Goal: Task Accomplishment & Management: Manage account settings

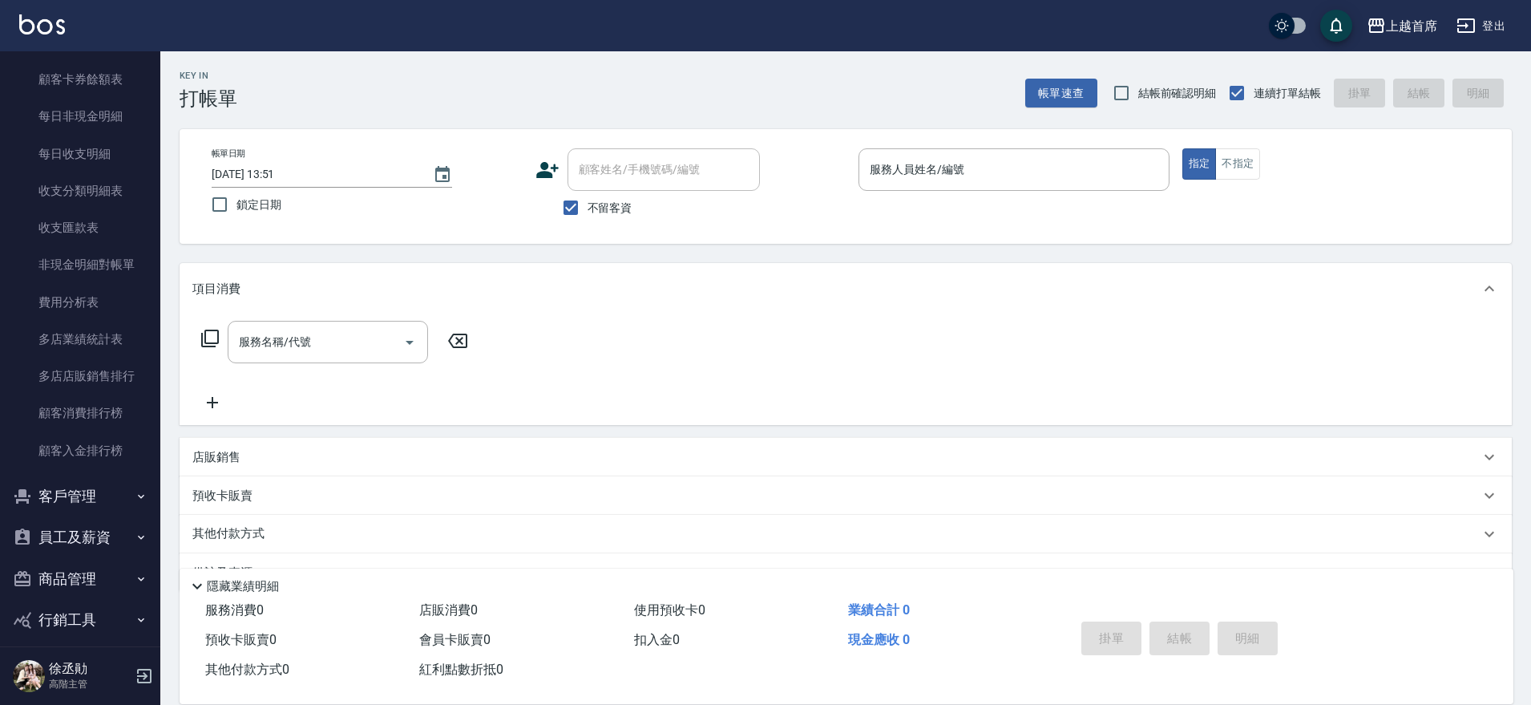
scroll to position [1913, 0]
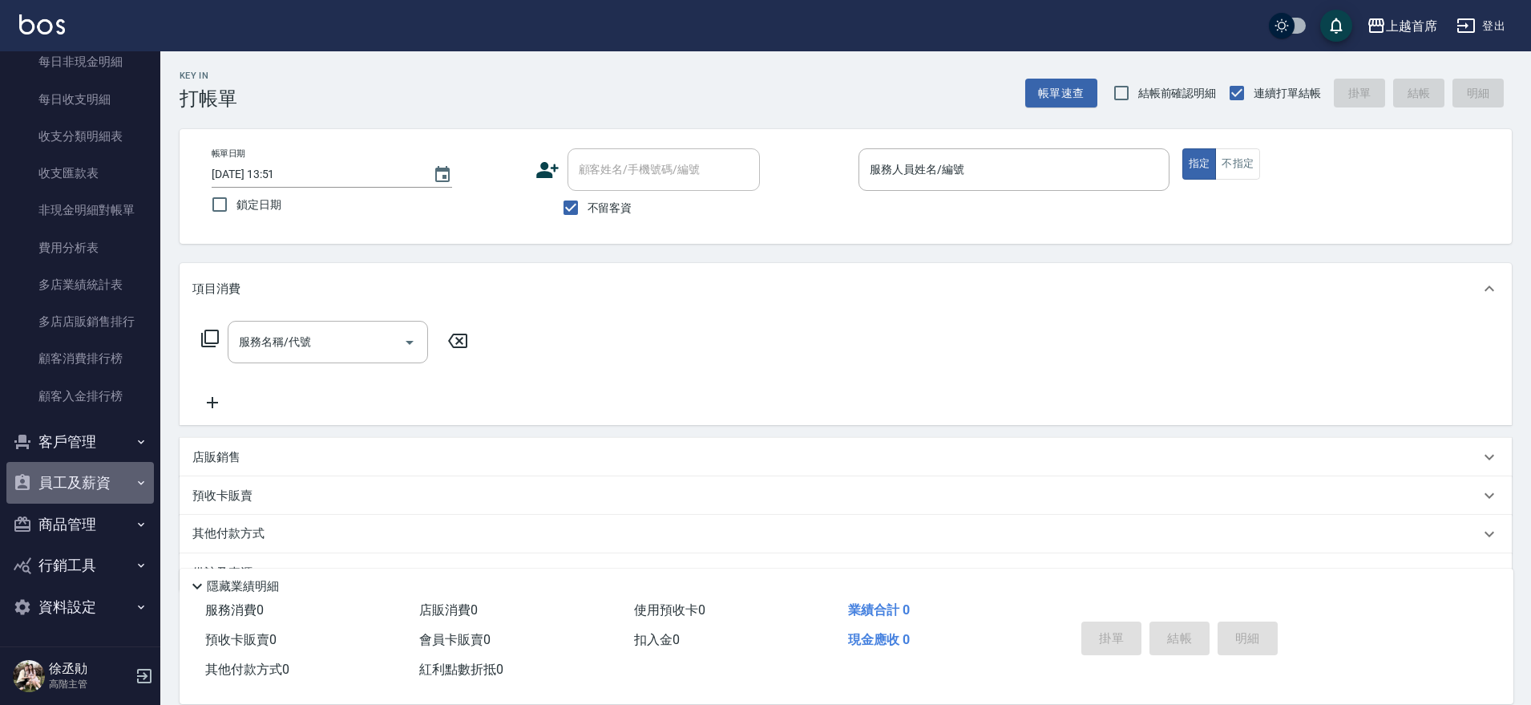
click at [106, 483] on button "員工及薪資" at bounding box center [79, 483] width 147 height 42
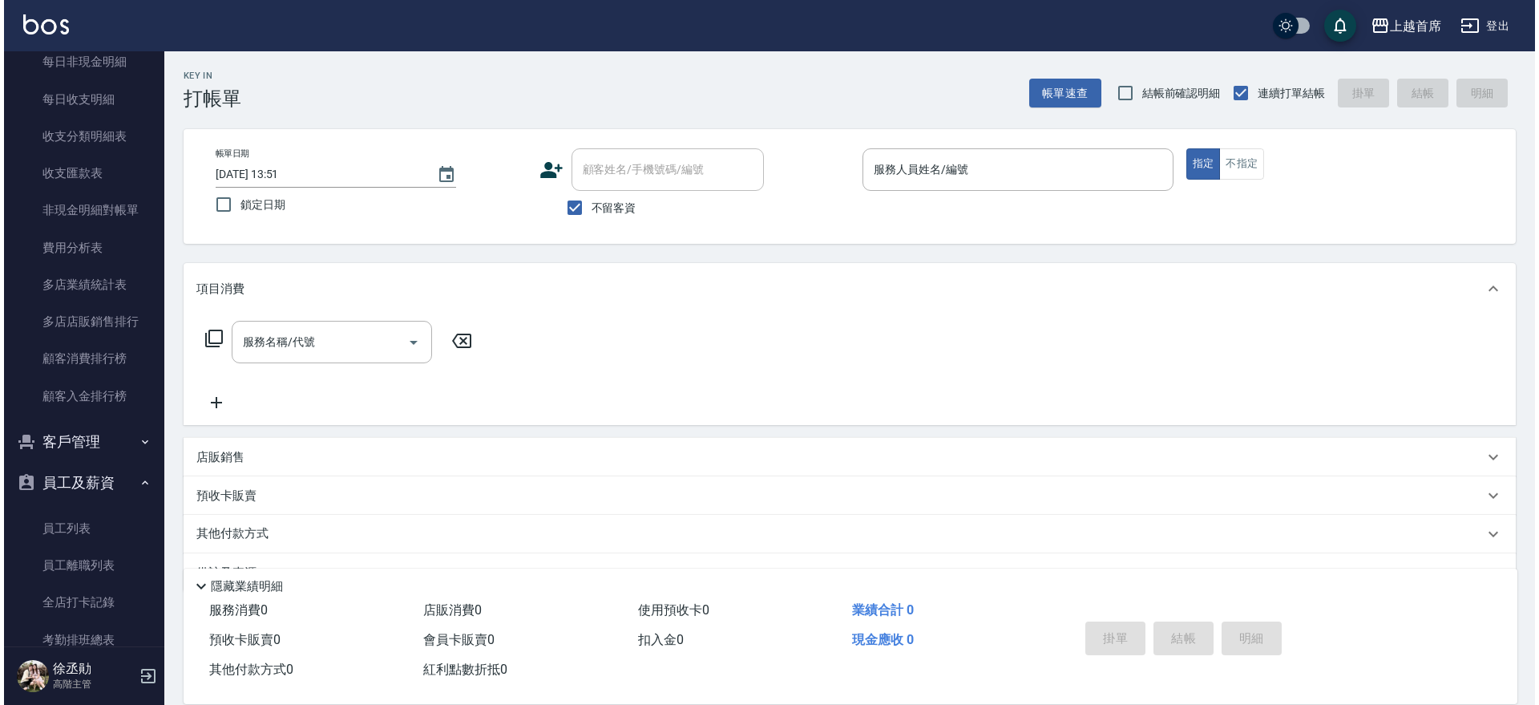
scroll to position [2113, 0]
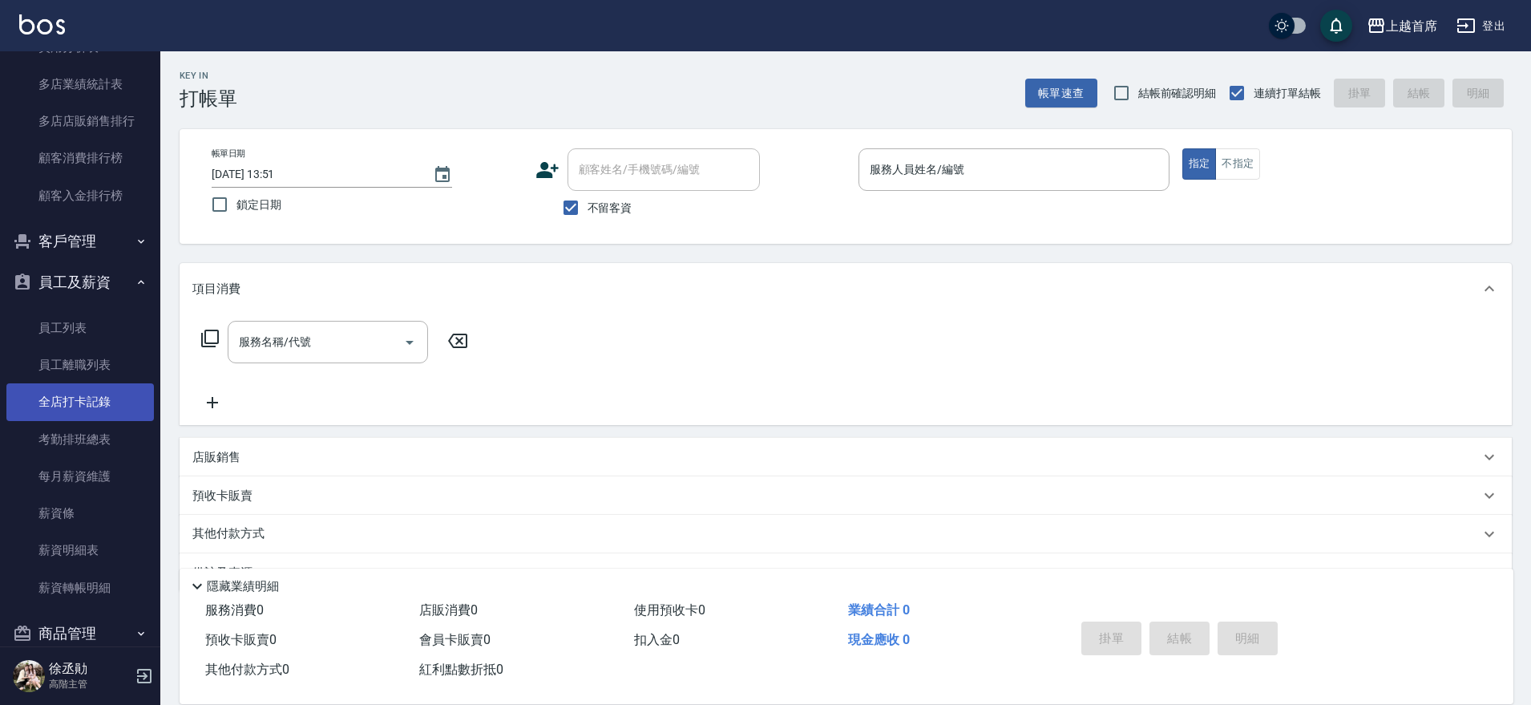
click at [69, 409] on link "全店打卡記錄" at bounding box center [79, 401] width 147 height 37
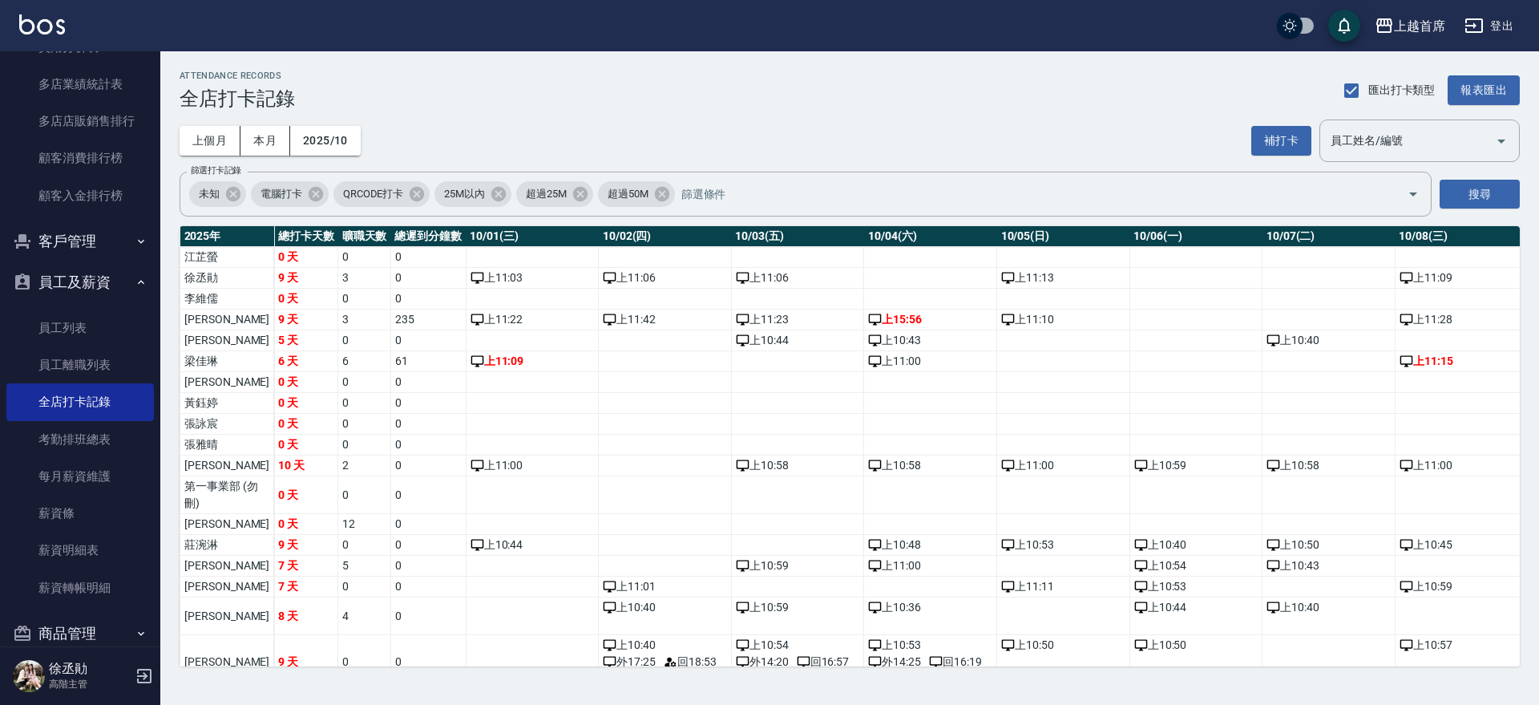
drag, startPoint x: 216, startPoint y: 139, endPoint x: 785, endPoint y: 234, distance: 576.9
click at [213, 142] on button "上個月" at bounding box center [210, 141] width 61 height 30
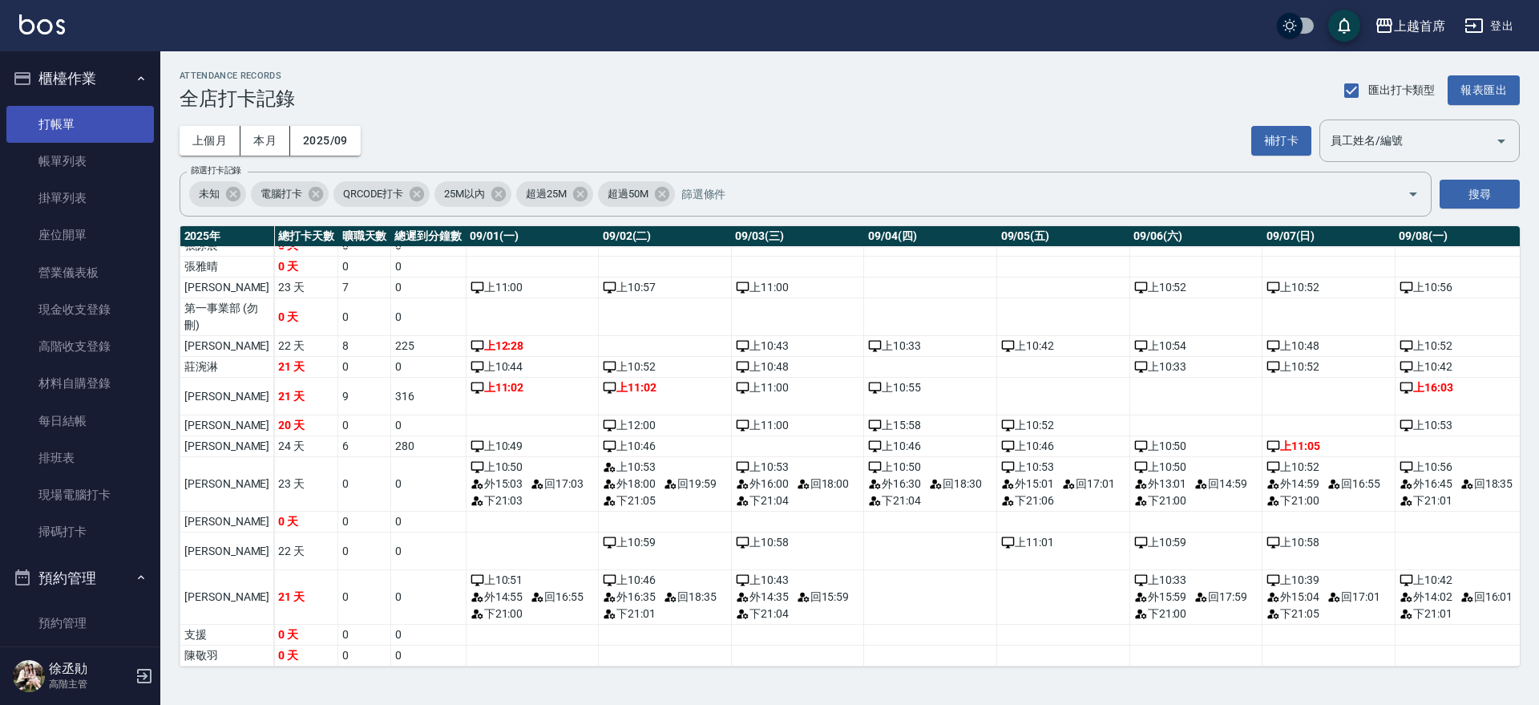
click at [85, 126] on link "打帳單" at bounding box center [79, 124] width 147 height 37
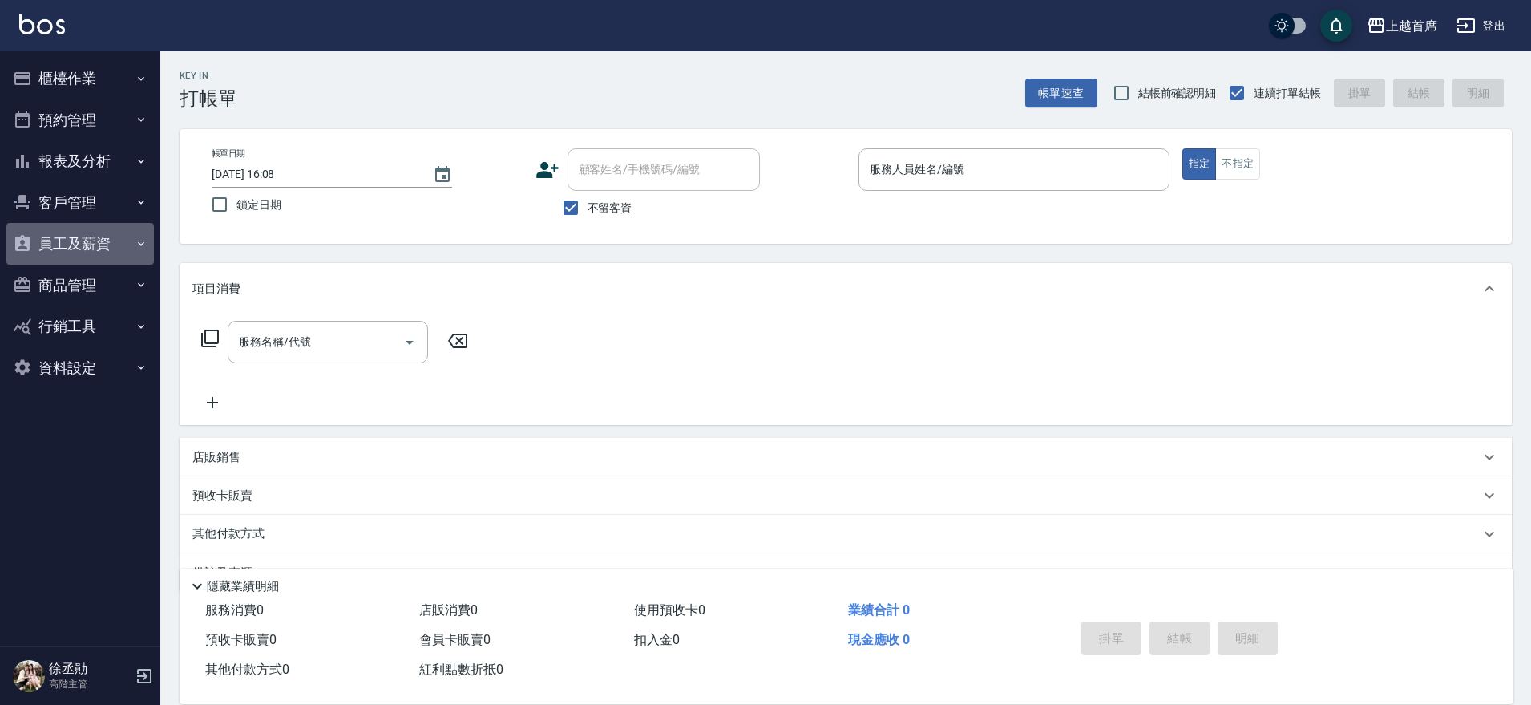
click at [111, 229] on button "員工及薪資" at bounding box center [79, 244] width 147 height 42
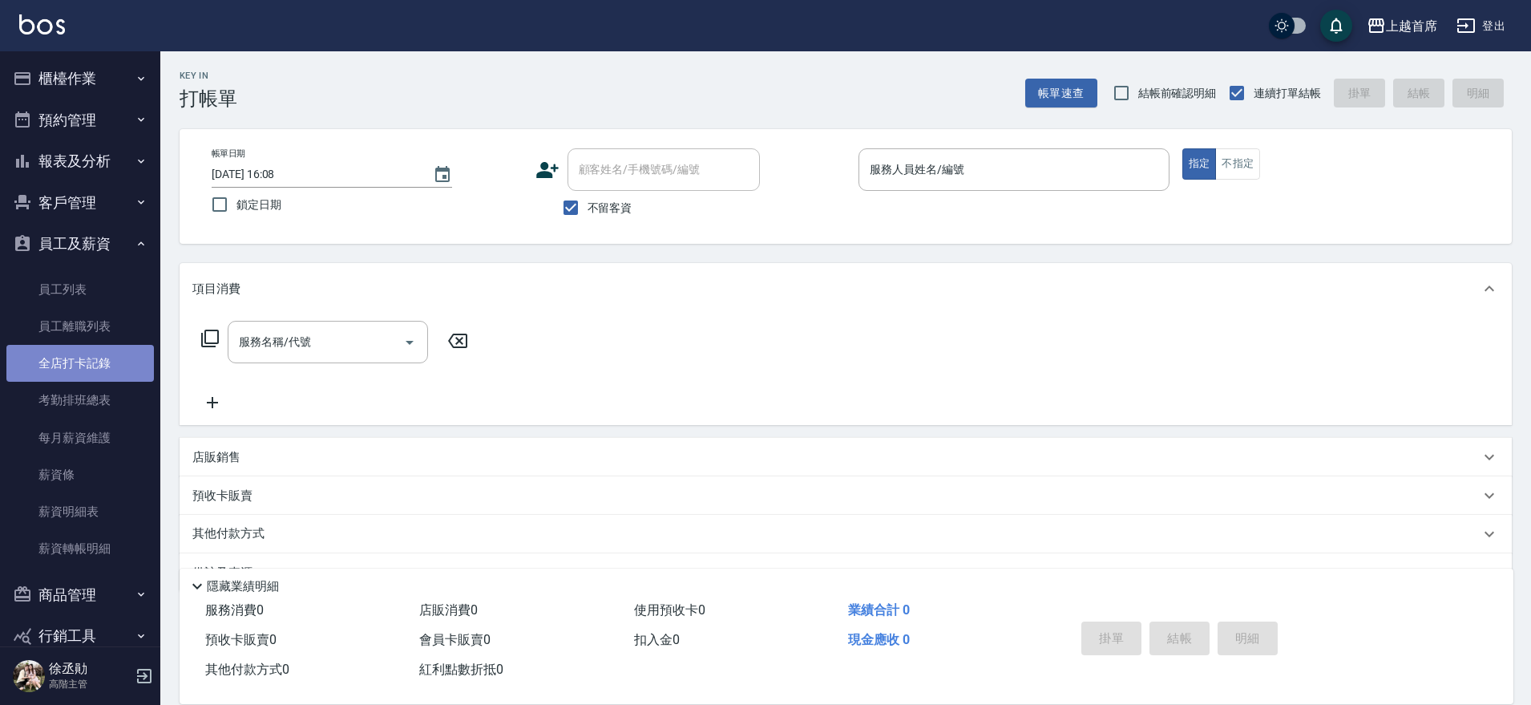
click at [99, 359] on link "全店打卡記錄" at bounding box center [79, 363] width 147 height 37
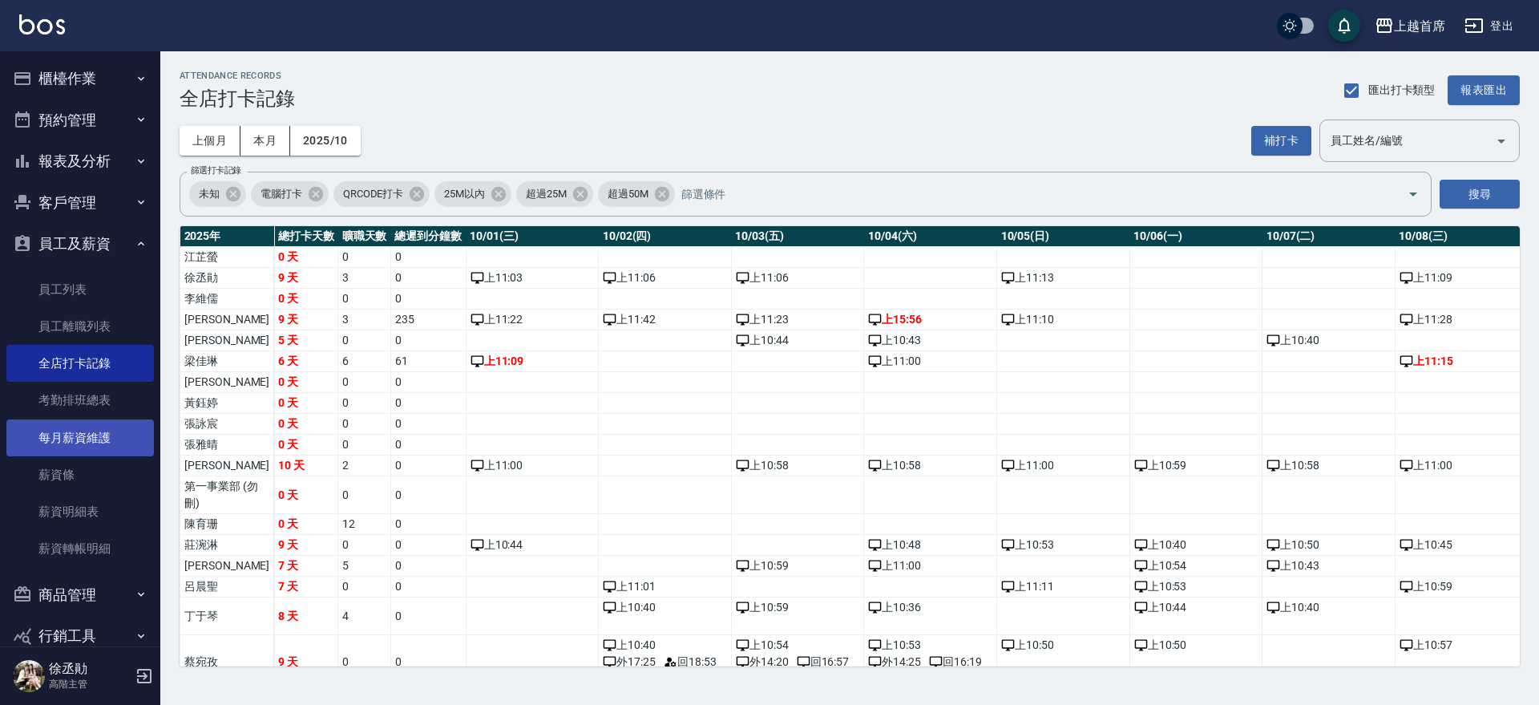
click at [92, 440] on link "每月薪資維護" at bounding box center [79, 437] width 147 height 37
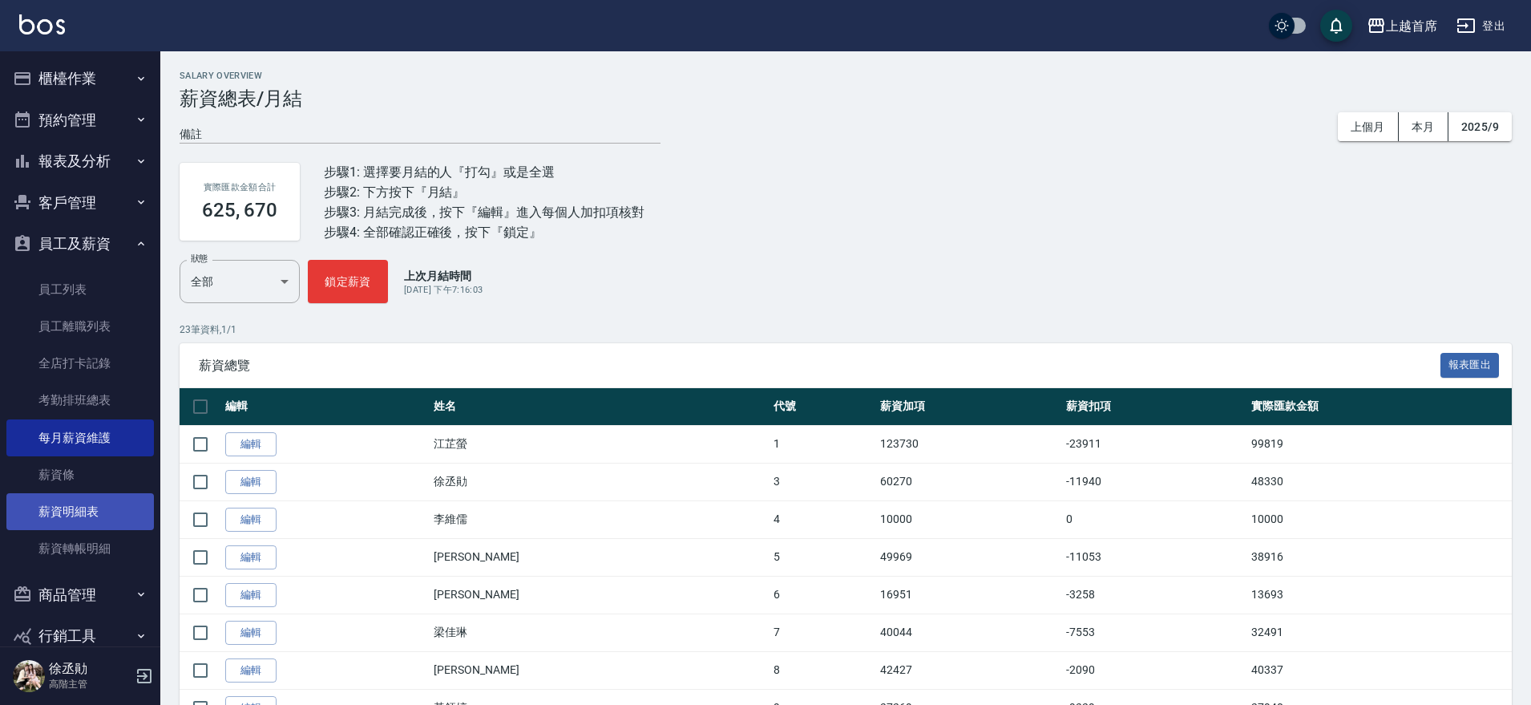
drag, startPoint x: 88, startPoint y: 513, endPoint x: 215, endPoint y: 461, distance: 136.9
click at [89, 511] on link "薪資明細表" at bounding box center [79, 511] width 147 height 37
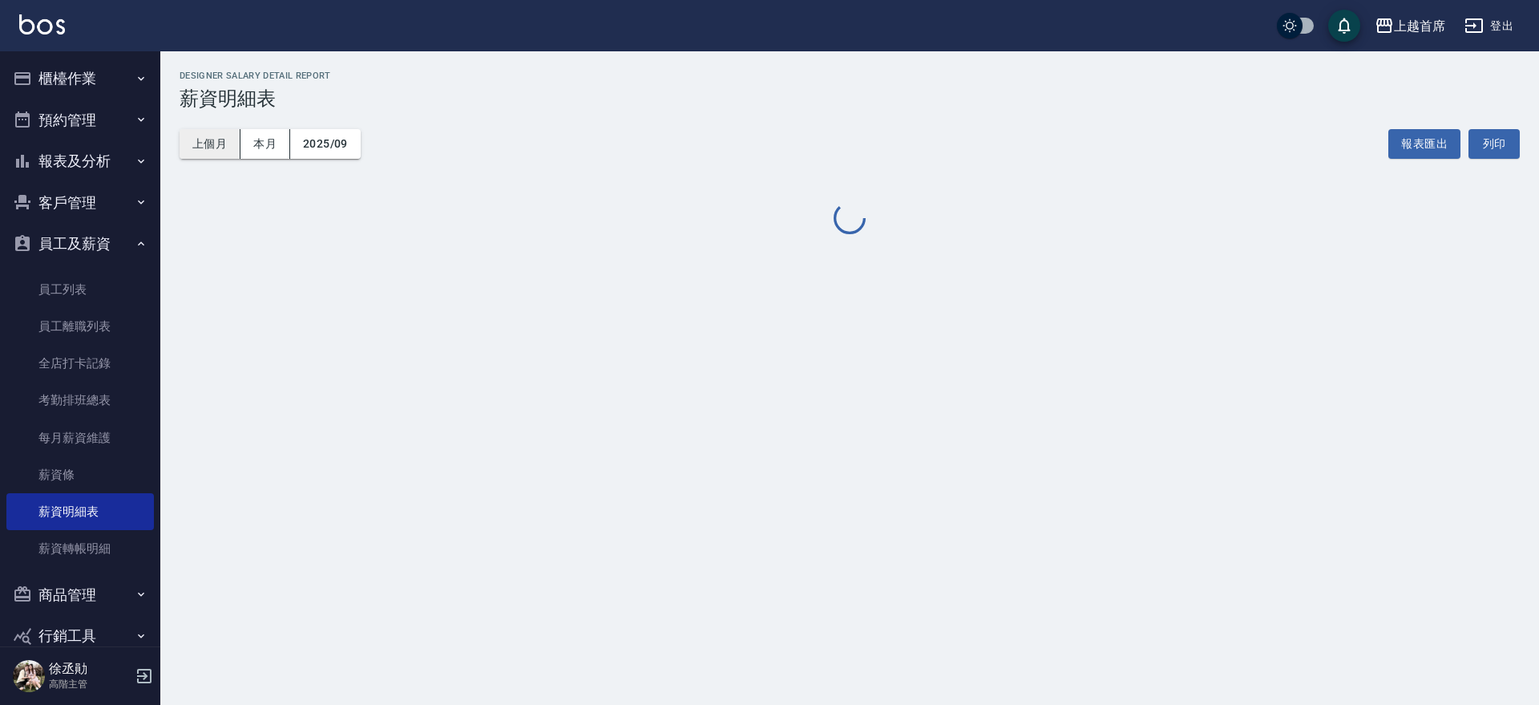
click at [210, 144] on button "上個月" at bounding box center [210, 144] width 61 height 30
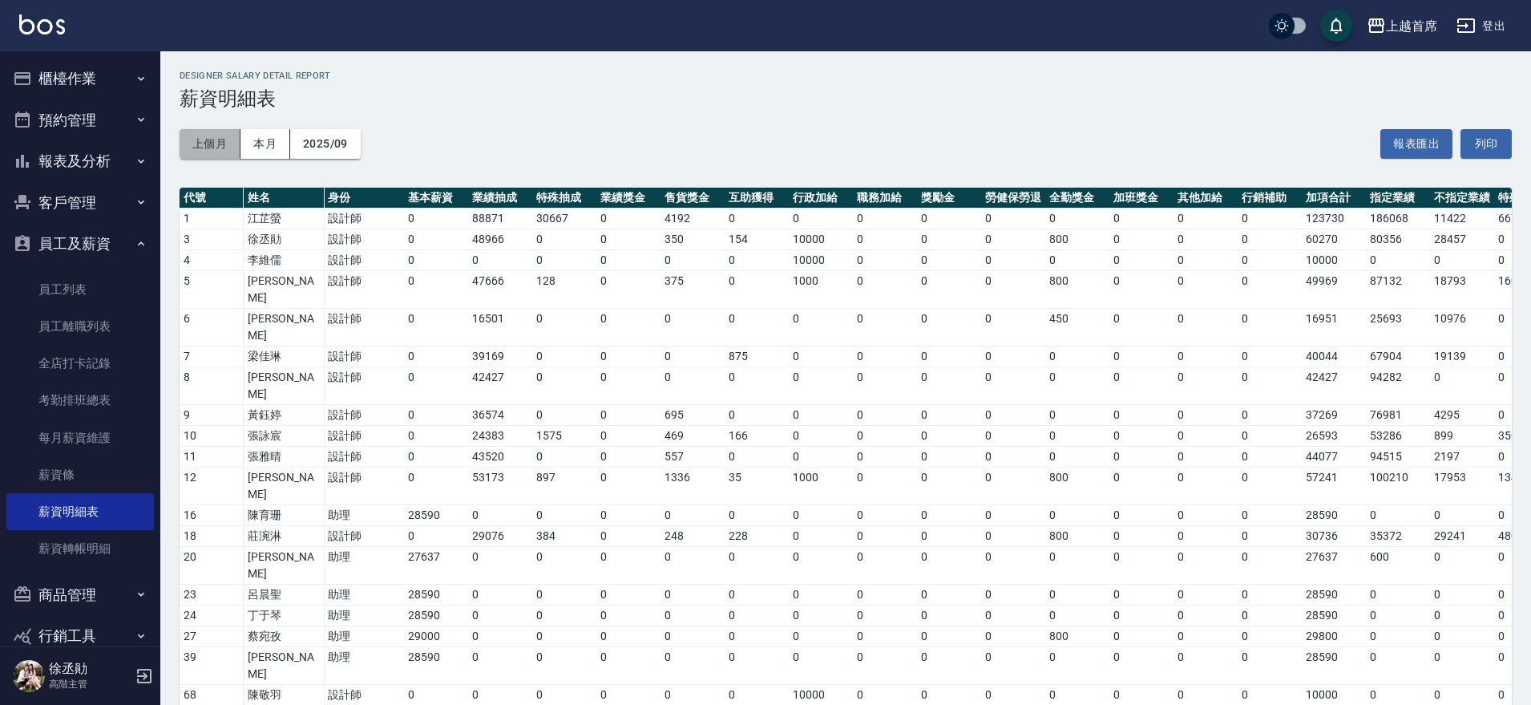
click at [204, 135] on button "上個月" at bounding box center [210, 144] width 61 height 30
click at [346, 133] on button "2025/09" at bounding box center [325, 144] width 71 height 30
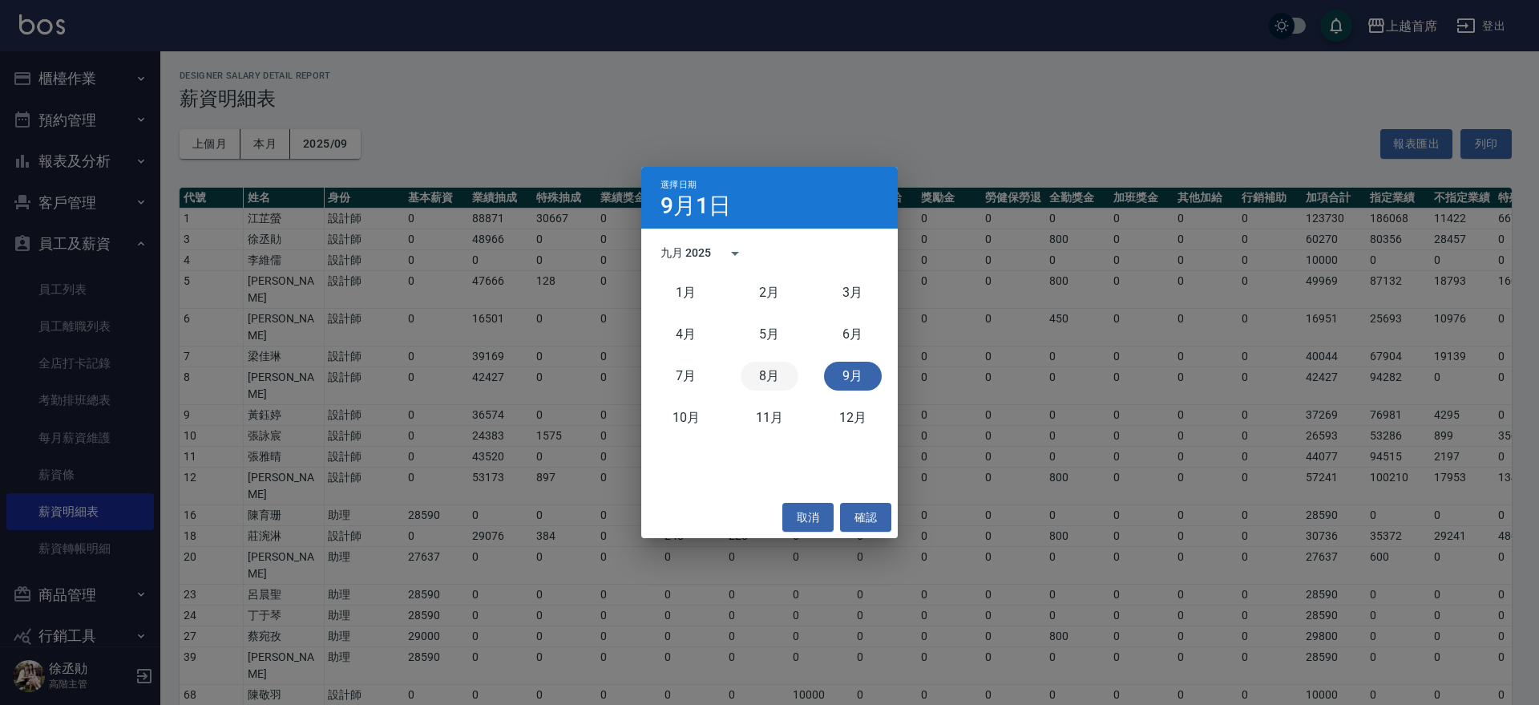
click at [781, 382] on button "8月" at bounding box center [770, 376] width 58 height 29
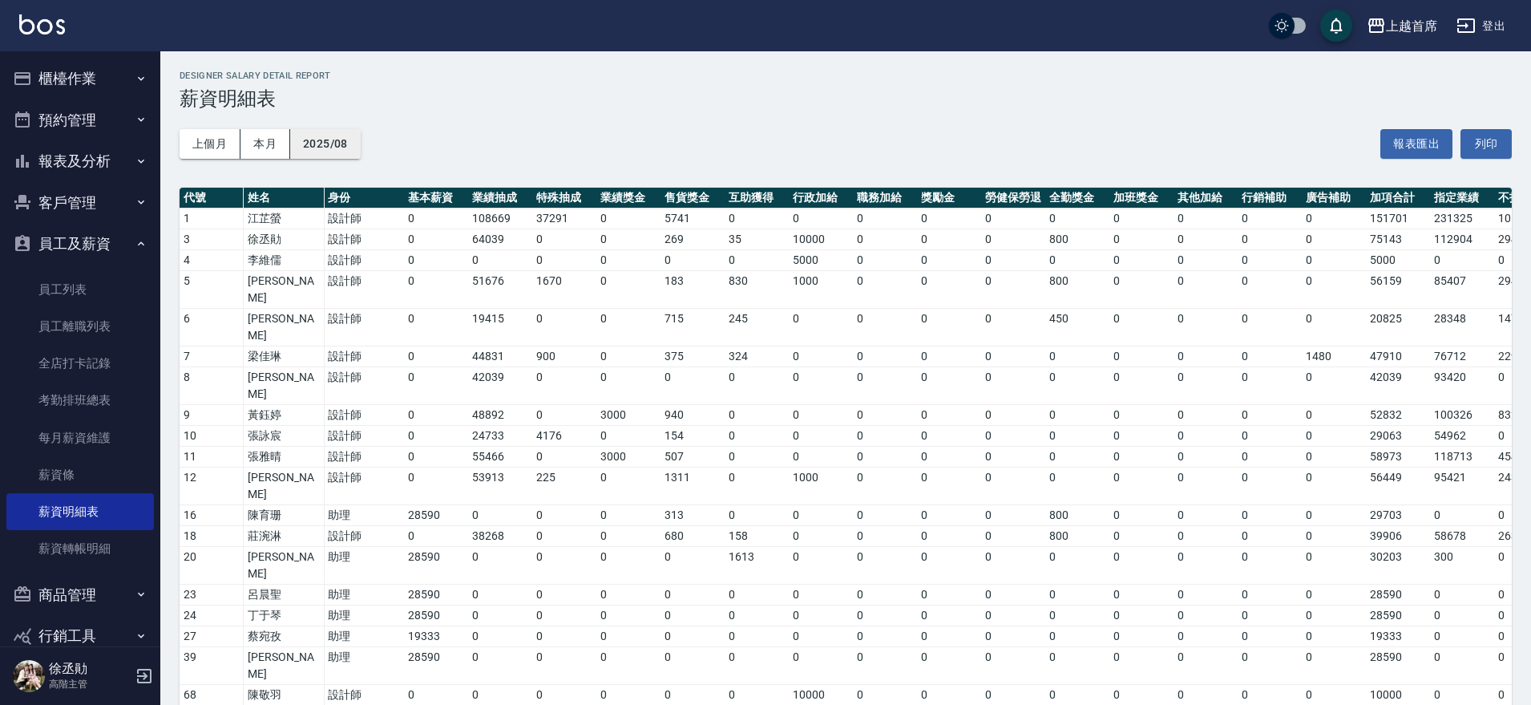
click at [332, 141] on button "2025/08" at bounding box center [325, 144] width 71 height 30
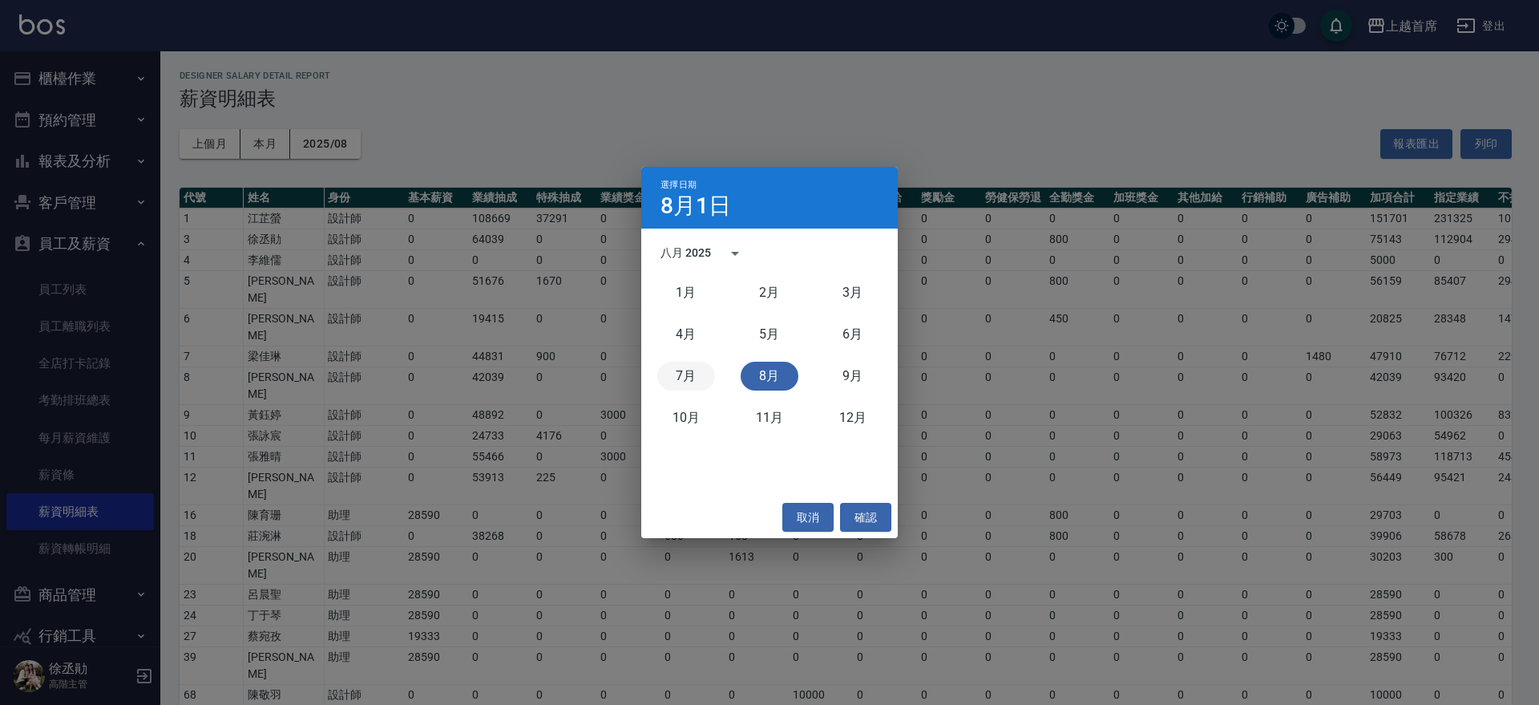
click at [699, 378] on button "7月" at bounding box center [686, 376] width 58 height 29
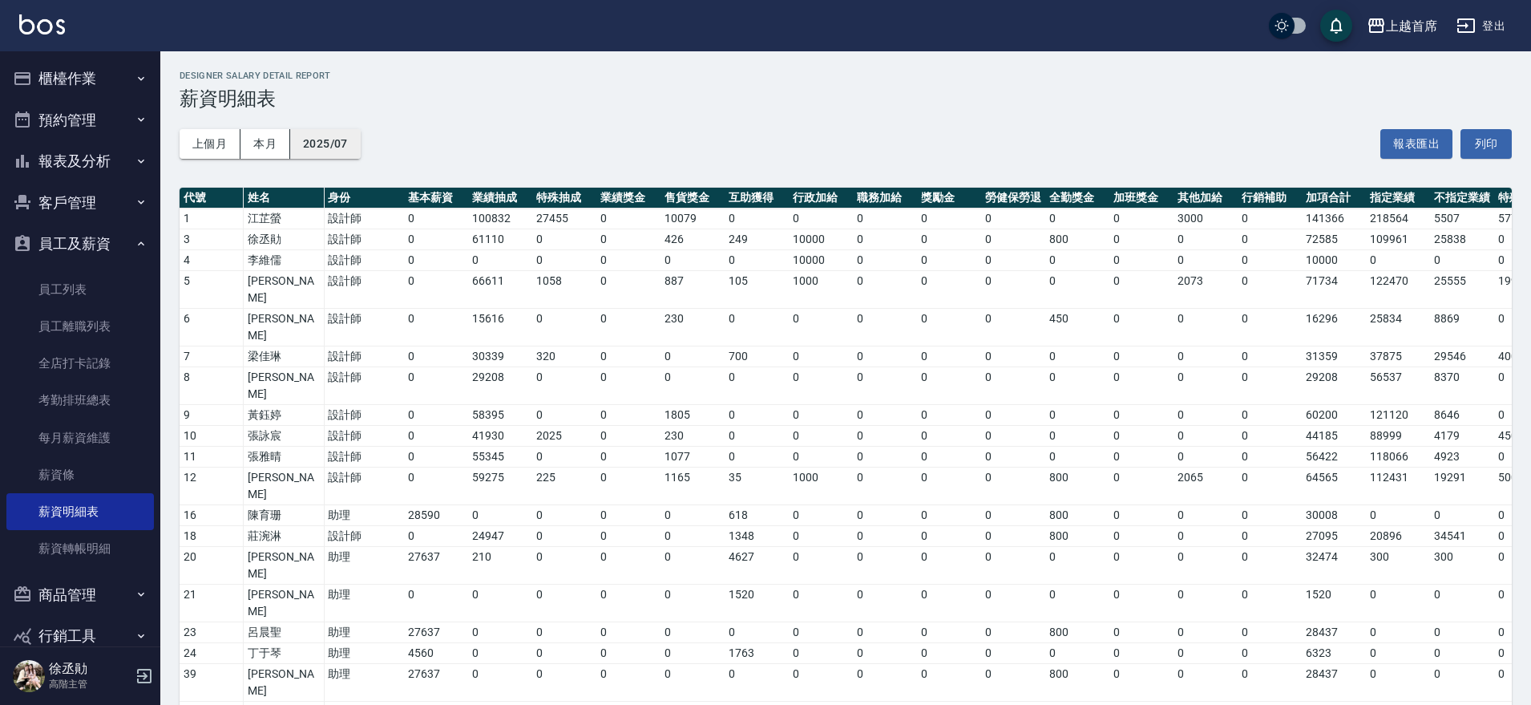
click at [328, 141] on button "2025/07" at bounding box center [325, 144] width 71 height 30
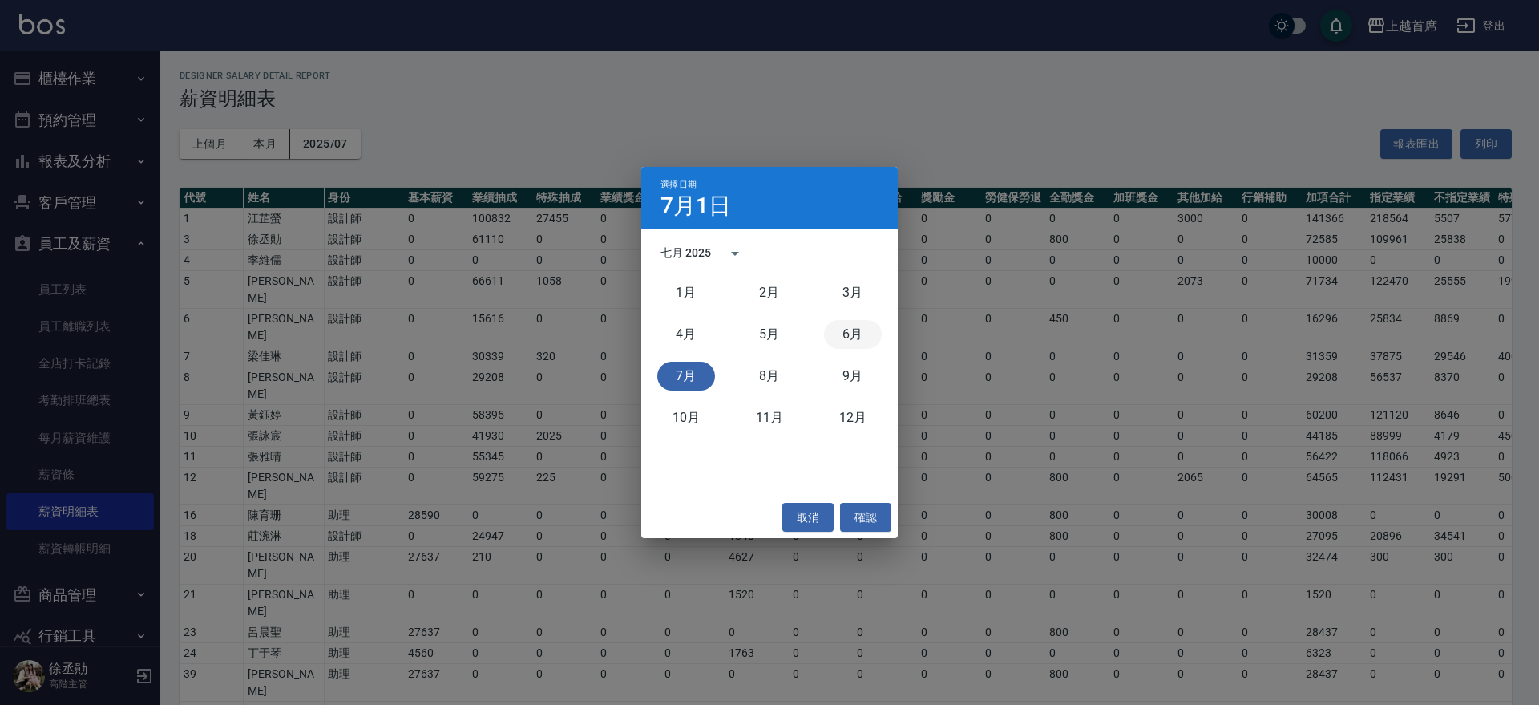
click at [851, 333] on button "6月" at bounding box center [853, 334] width 58 height 29
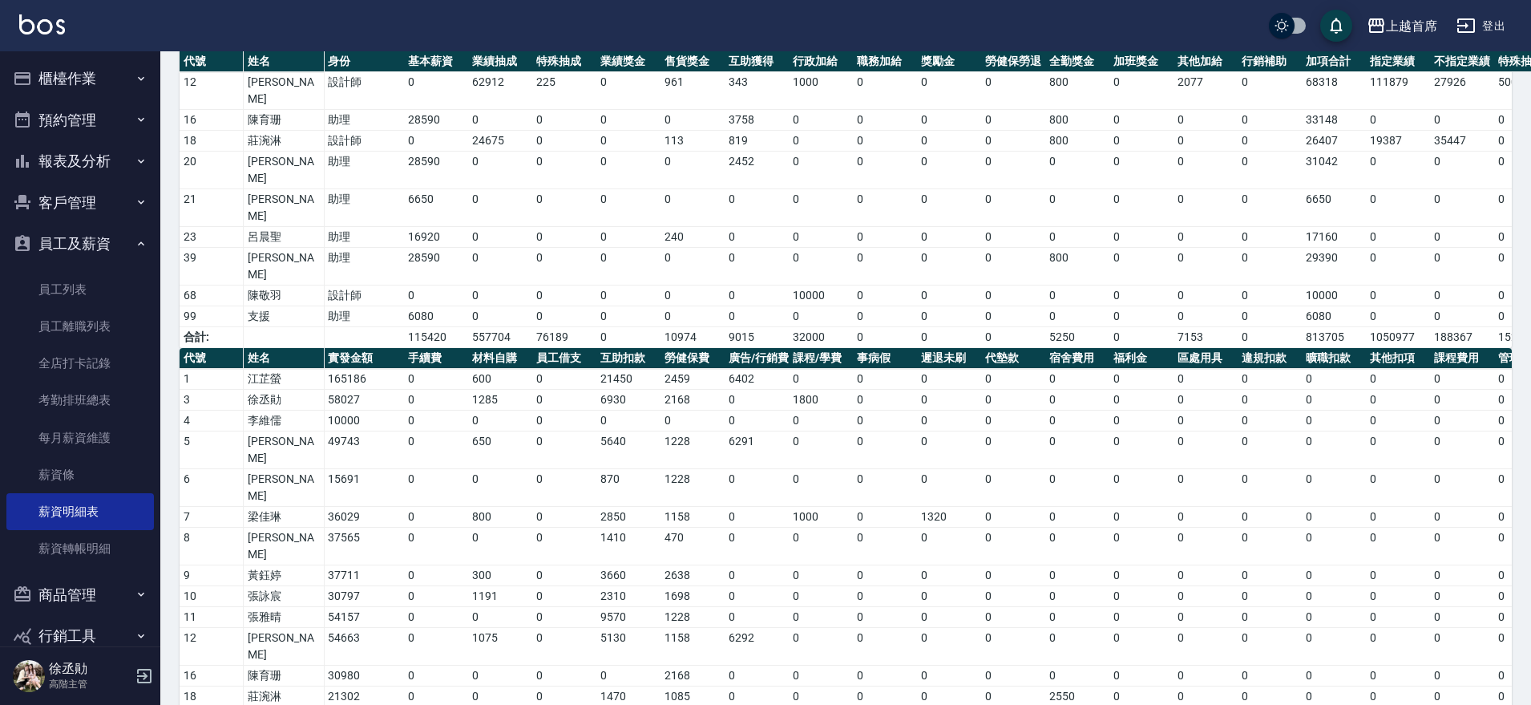
scroll to position [387, 0]
